Goal: Task Accomplishment & Management: Use online tool/utility

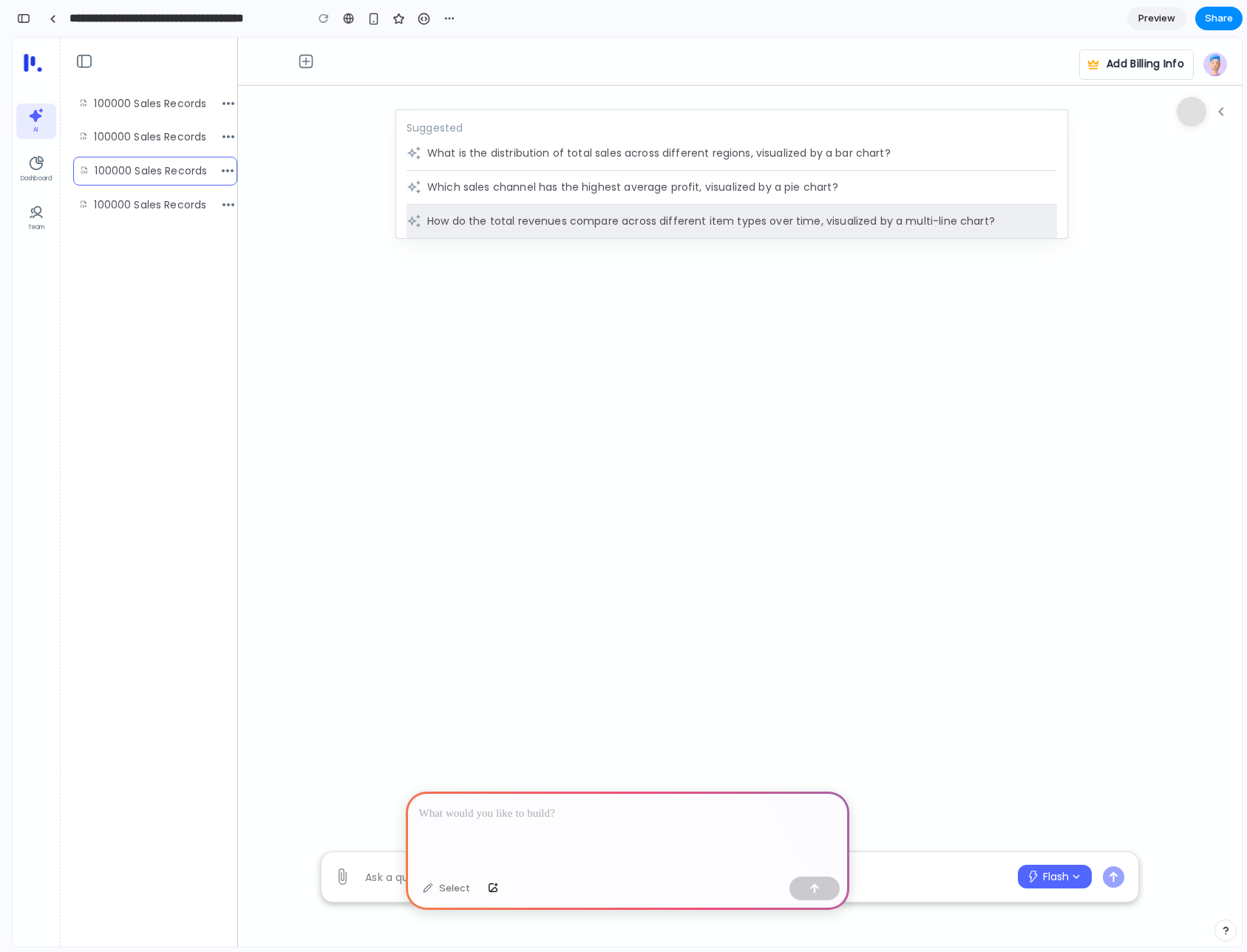
click at [910, 226] on div "How do the total revenues compare across different item types over time, visual…" at bounding box center [731, 221] width 650 height 34
